Goal: Transaction & Acquisition: Purchase product/service

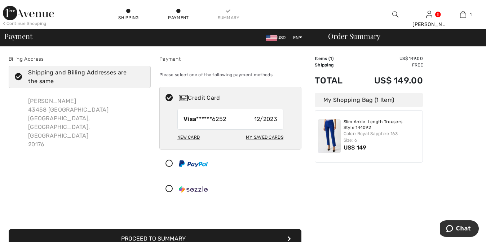
click at [398, 16] on div at bounding box center [395, 14] width 34 height 29
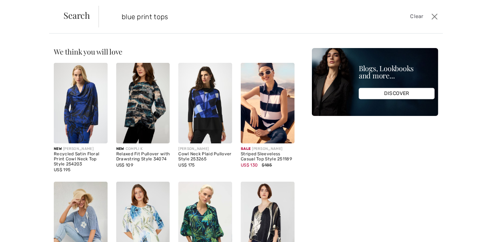
type input "blue print tops"
click at [205, 103] on img at bounding box center [205, 103] width 54 height 80
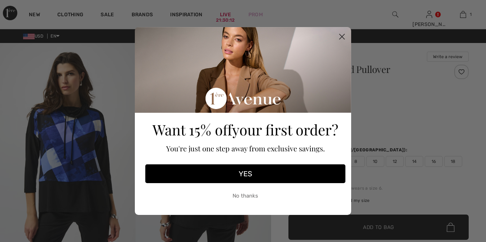
type input "[EMAIL_ADDRESS][DOMAIN_NAME]"
click at [343, 38] on icon "Close dialog" at bounding box center [342, 36] width 5 height 5
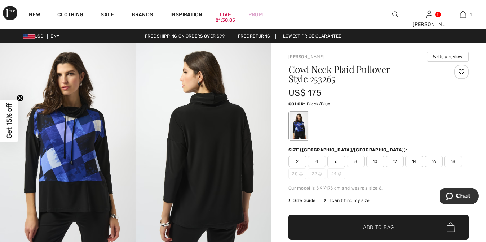
click at [391, 16] on div at bounding box center [395, 14] width 34 height 29
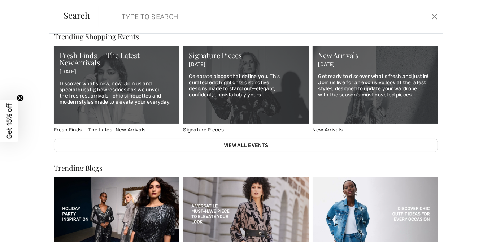
scroll to position [384, 0]
